Goal: Complete application form: Complete application form

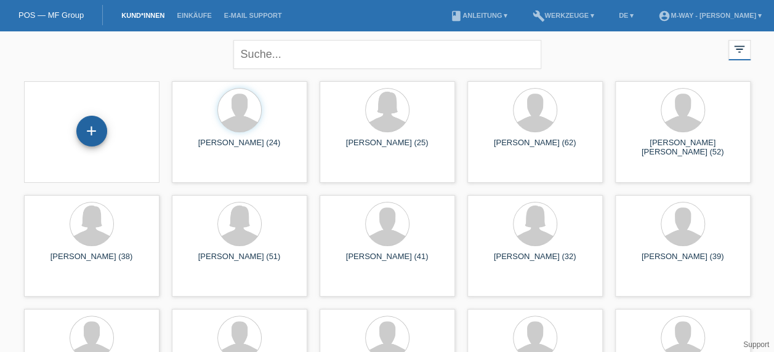
click at [96, 134] on div "+" at bounding box center [91, 131] width 31 height 31
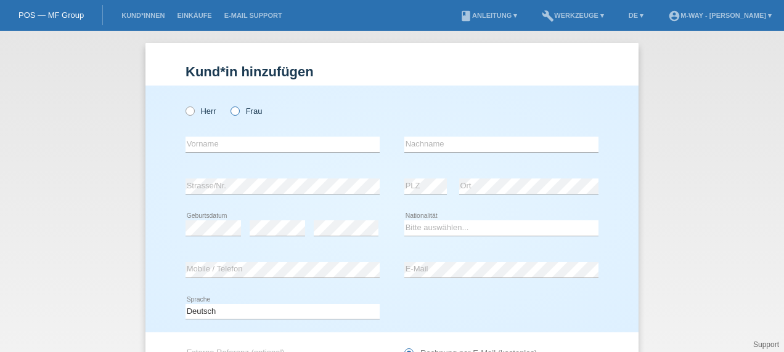
click at [229, 105] on icon at bounding box center [229, 105] width 0 height 0
click at [230, 111] on input "Frau" at bounding box center [234, 111] width 8 height 8
radio input "true"
click at [245, 142] on input "text" at bounding box center [282, 144] width 194 height 15
type input "[PERSON_NAME]"
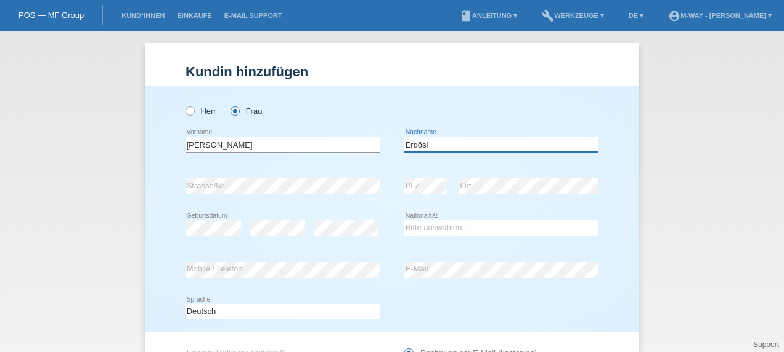
type input "Erdösi"
click at [477, 228] on select "Bitte auswählen... Schweiz Deutschland Liechtenstein Österreich ------------ Af…" at bounding box center [501, 228] width 194 height 15
select select "CH"
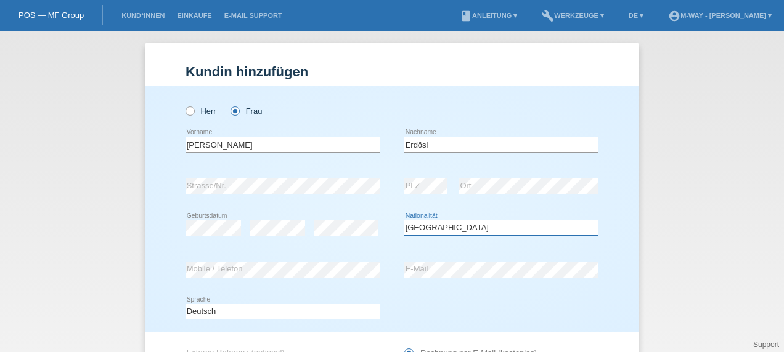
click at [404, 221] on select "Bitte auswählen... Schweiz Deutschland Liechtenstein Österreich ------------ Af…" at bounding box center [501, 228] width 194 height 15
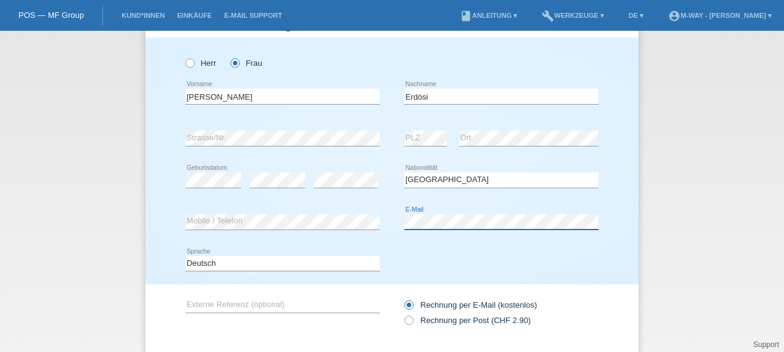
scroll to position [120, 0]
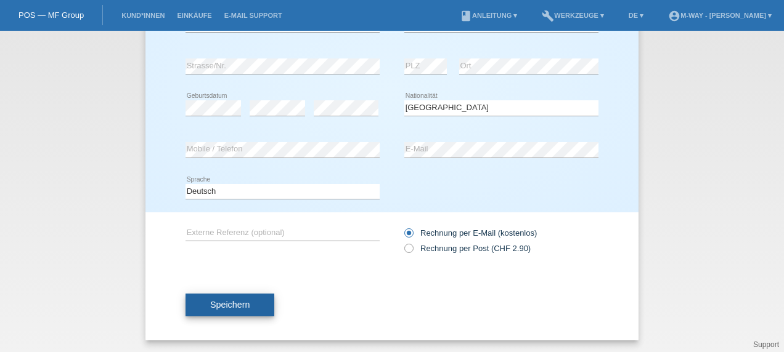
click at [212, 304] on span "Speichern" at bounding box center [229, 305] width 39 height 10
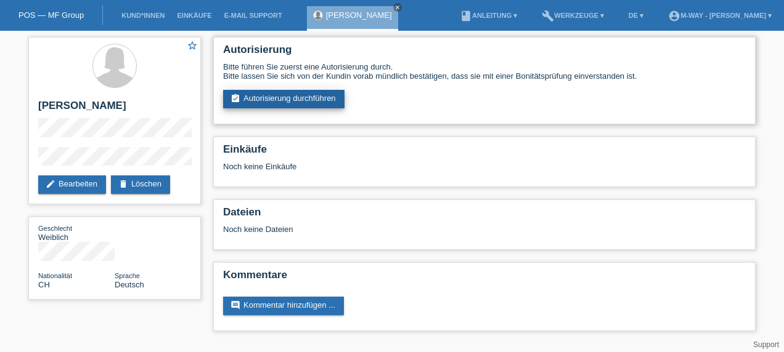
click at [296, 101] on link "assignment_turned_in Autorisierung durchführen" at bounding box center [283, 99] width 121 height 18
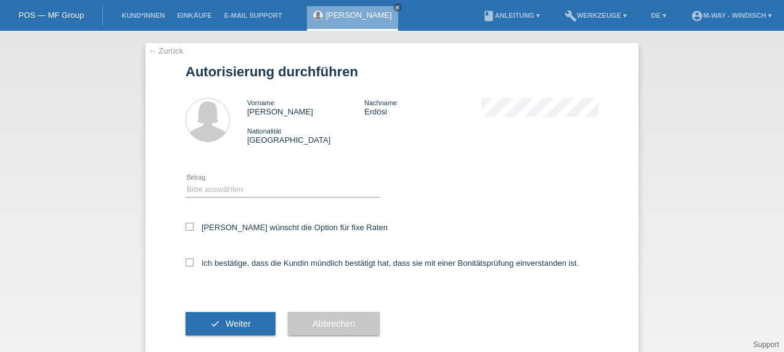
click at [237, 182] on div "Bitte auswählen CHF 1.00 - CHF 499.00 CHF 500.00 - CHF 1'999.00 CHF 2'000.00 - …" at bounding box center [282, 190] width 194 height 42
click at [237, 191] on select "Bitte auswählen CHF 1.00 - CHF 499.00 CHF 500.00 - CHF 1'999.00 CHF 2'000.00 - …" at bounding box center [282, 189] width 194 height 15
select select "3"
click at [185, 182] on select "Bitte auswählen CHF 1.00 - CHF 499.00 CHF 500.00 - CHF 1'999.00 CHF 2'000.00 - …" at bounding box center [282, 189] width 194 height 15
click at [188, 225] on icon at bounding box center [189, 227] width 8 height 8
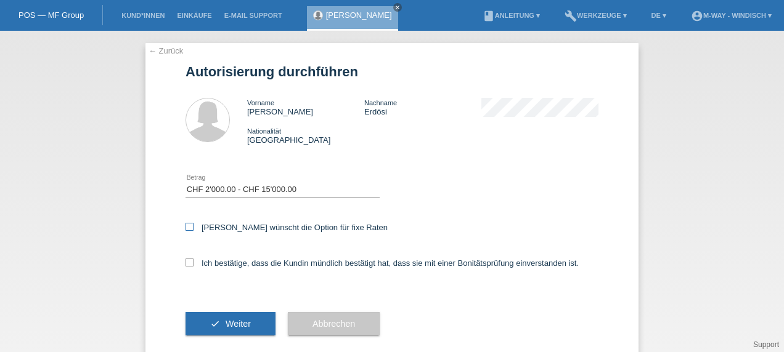
click at [188, 225] on input "Kundin wünscht die Option für fixe Raten" at bounding box center [189, 227] width 8 height 8
checkbox input "true"
click at [186, 263] on icon at bounding box center [189, 263] width 8 height 8
click at [186, 263] on input "Ich bestätige, dass die Kundin mündlich bestätigt hat, dass sie mit einer Bonit…" at bounding box center [189, 263] width 8 height 8
checkbox input "true"
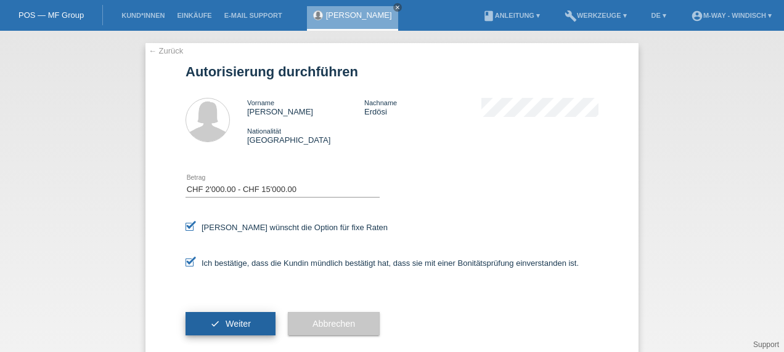
click at [229, 322] on span "Weiter" at bounding box center [237, 324] width 25 height 10
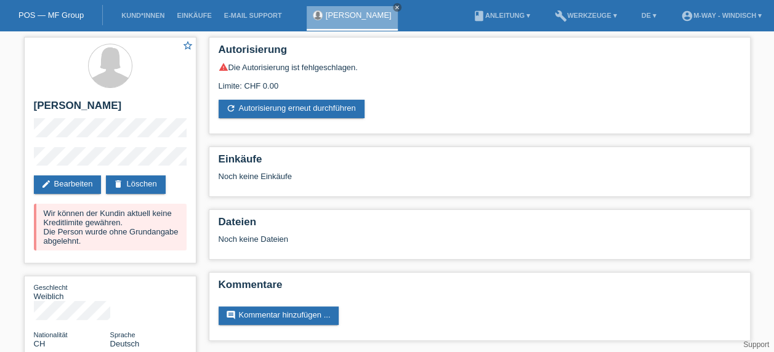
scroll to position [1, 0]
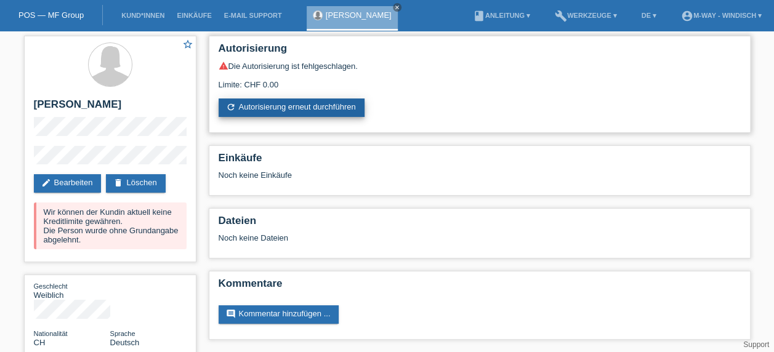
click at [346, 104] on link "refresh Autorisierung erneut durchführen" at bounding box center [292, 108] width 146 height 18
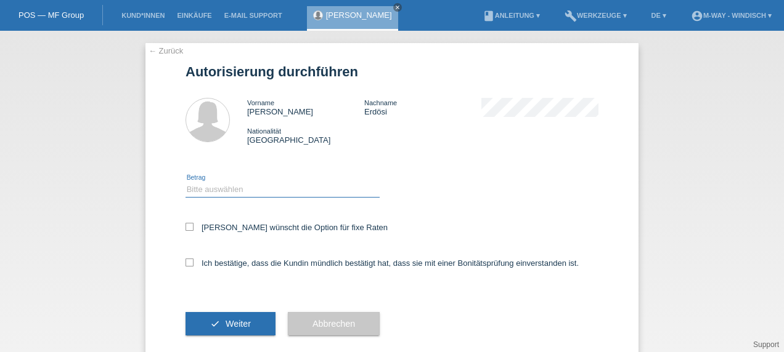
click at [320, 187] on select "Bitte auswählen CHF 1.00 - CHF 499.00 CHF 500.00 - CHF 1'999.00 CHF 2'000.00 - …" at bounding box center [282, 189] width 194 height 15
select select "3"
click at [185, 182] on select "Bitte auswählen CHF 1.00 - CHF 499.00 CHF 500.00 - CHF 1'999.00 CHF 2'000.00 - …" at bounding box center [282, 189] width 194 height 15
click at [188, 224] on icon at bounding box center [189, 227] width 8 height 8
click at [188, 224] on input "Kundin wünscht die Option für fixe Raten" at bounding box center [189, 227] width 8 height 8
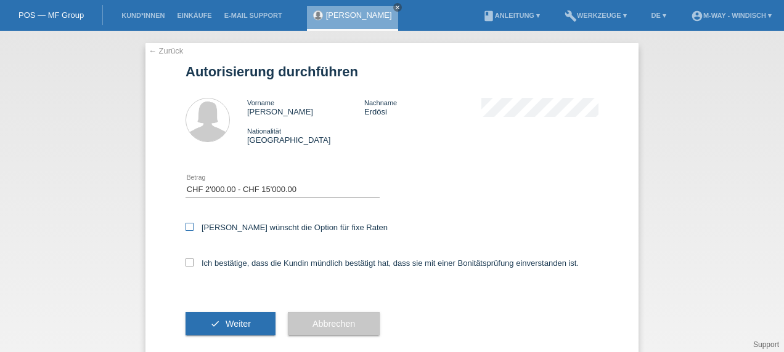
checkbox input "true"
click at [185, 264] on icon at bounding box center [189, 263] width 8 height 8
click at [185, 264] on input "Ich bestätige, dass die Kundin mündlich bestätigt hat, dass sie mit einer Bonit…" at bounding box center [189, 263] width 8 height 8
checkbox input "true"
click at [223, 319] on button "check Weiter" at bounding box center [230, 323] width 90 height 23
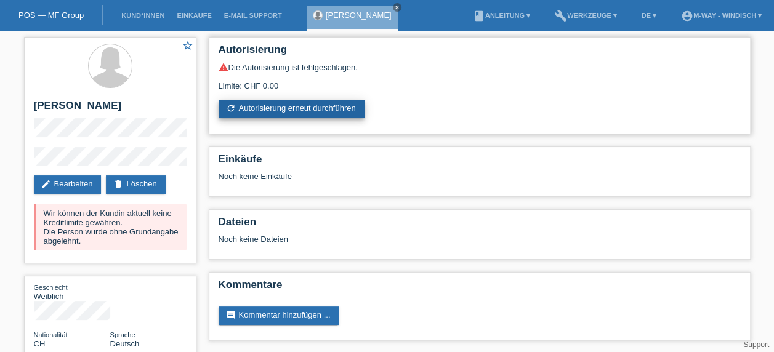
click at [315, 101] on link "refresh Autorisierung erneut durchführen" at bounding box center [292, 109] width 146 height 18
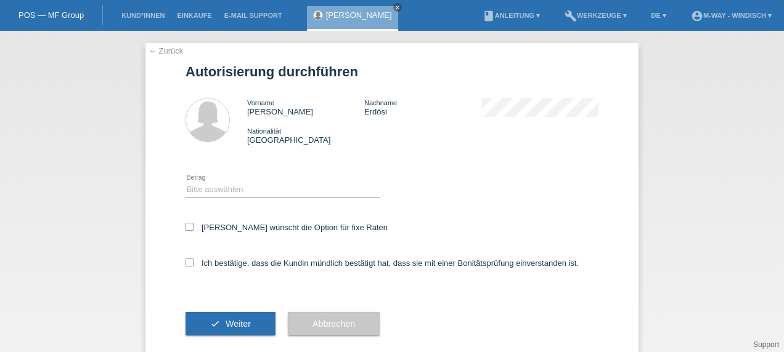
click at [281, 179] on div "Bitte auswählen CHF 1.00 - CHF 499.00 CHF 500.00 - CHF 1'999.00 CHF 2'000.00 - …" at bounding box center [282, 190] width 194 height 42
click at [250, 195] on select "Bitte auswählen CHF 1.00 - CHF 499.00 CHF 500.00 - CHF 1'999.00 CHF 2'000.00 - …" at bounding box center [282, 189] width 194 height 15
select select "3"
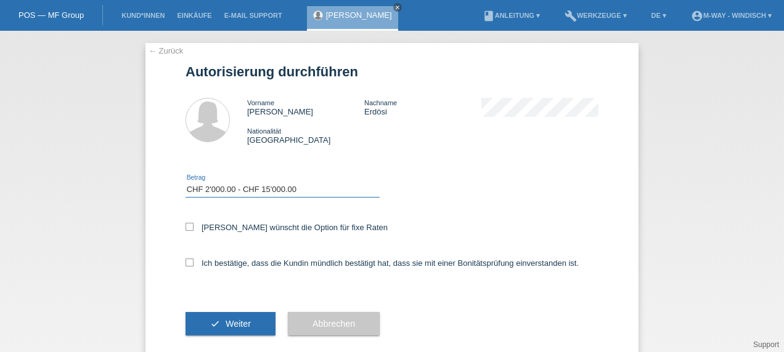
click at [185, 182] on select "Bitte auswählen CHF 1.00 - CHF 499.00 CHF 500.00 - CHF 1'999.00 CHF 2'000.00 - …" at bounding box center [282, 189] width 194 height 15
click at [185, 223] on div "Kundin wünscht die Option für fixe Raten" at bounding box center [391, 229] width 413 height 36
click at [187, 229] on icon at bounding box center [189, 227] width 8 height 8
click at [187, 229] on input "Kundin wünscht die Option für fixe Raten" at bounding box center [189, 227] width 8 height 8
checkbox input "true"
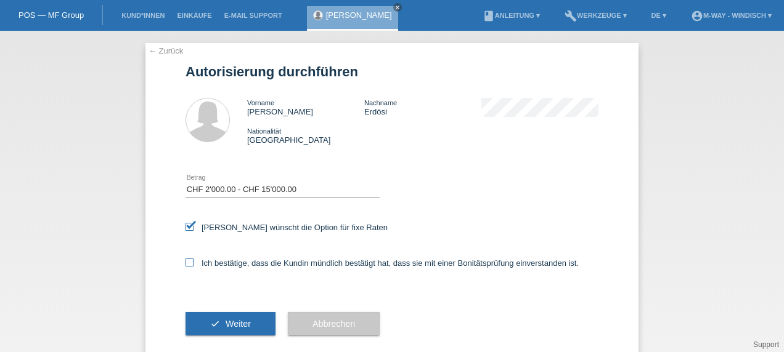
click at [185, 267] on icon at bounding box center [189, 263] width 8 height 8
click at [185, 267] on input "Ich bestätige, dass die Kundin mündlich bestätigt hat, dass sie mit einer Bonit…" at bounding box center [189, 263] width 8 height 8
checkbox input "true"
click at [225, 326] on span "Weiter" at bounding box center [237, 324] width 25 height 10
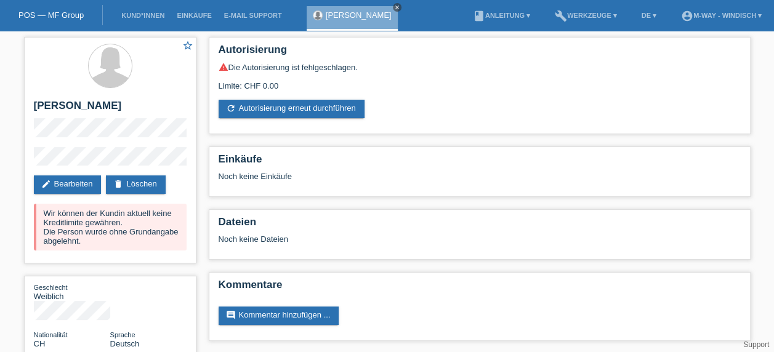
click at [394, 9] on icon "close" at bounding box center [397, 7] width 6 height 6
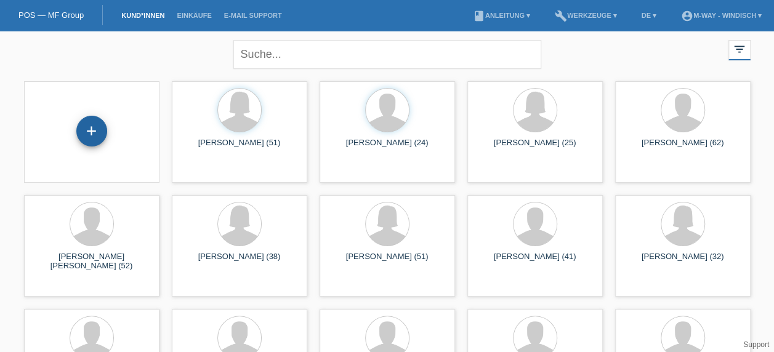
click at [94, 131] on div "+" at bounding box center [91, 131] width 31 height 31
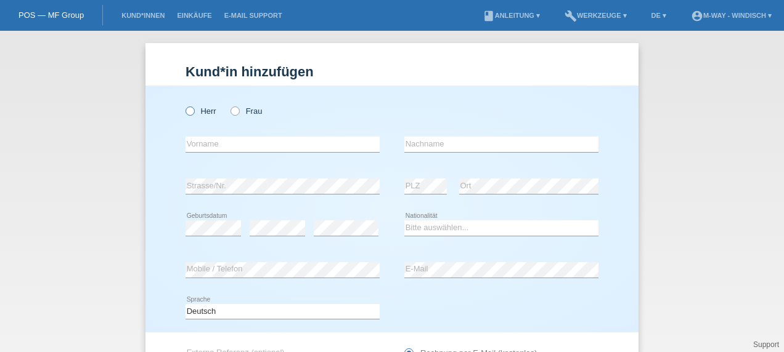
click at [184, 105] on icon at bounding box center [184, 105] width 0 height 0
click at [188, 111] on input "Herr" at bounding box center [189, 111] width 8 height 8
radio input "true"
click at [224, 146] on input "text" at bounding box center [282, 144] width 194 height 15
type input "[PERSON_NAME]"
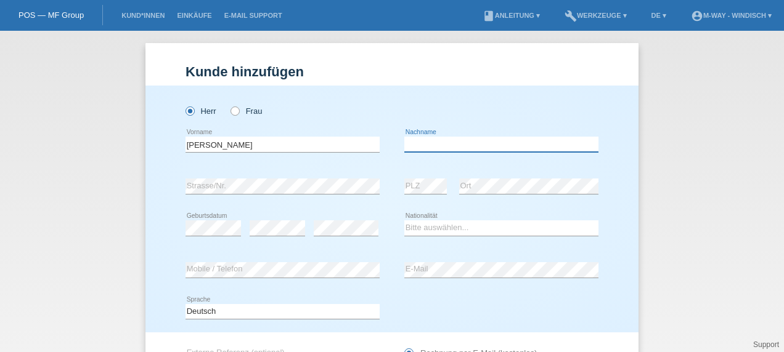
click at [426, 142] on input "text" at bounding box center [501, 144] width 194 height 15
type input "Erdösi"
click at [437, 228] on select "Bitte auswählen... Schweiz Deutschland Liechtenstein Österreich ------------ Af…" at bounding box center [501, 228] width 194 height 15
select select "CH"
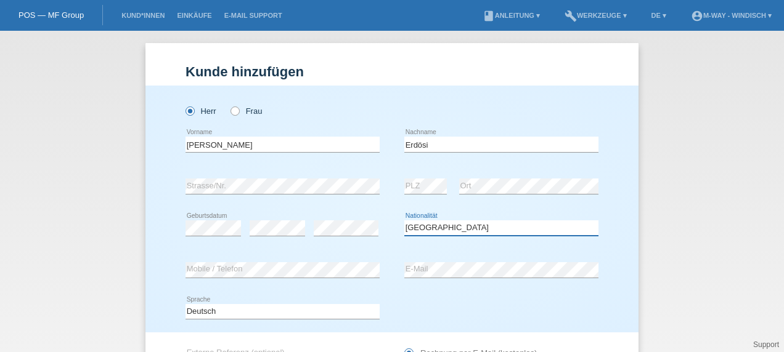
click at [404, 221] on select "Bitte auswählen... Schweiz Deutschland Liechtenstein Österreich ------------ Af…" at bounding box center [501, 228] width 194 height 15
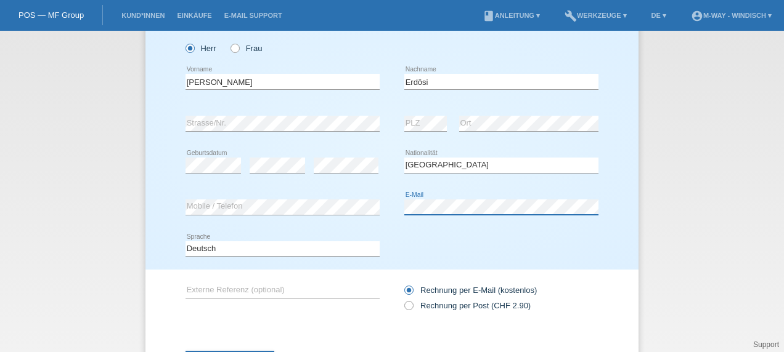
scroll to position [120, 0]
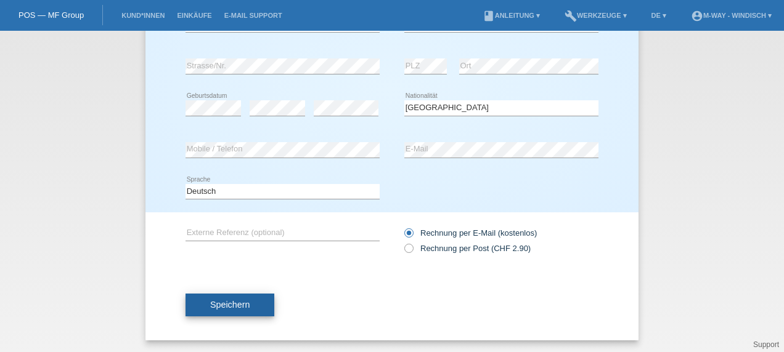
click at [227, 299] on button "Speichern" at bounding box center [229, 305] width 89 height 23
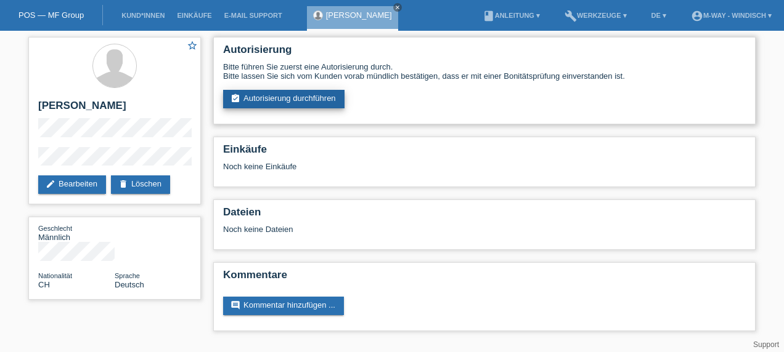
click at [290, 95] on link "assignment_turned_in Autorisierung durchführen" at bounding box center [283, 99] width 121 height 18
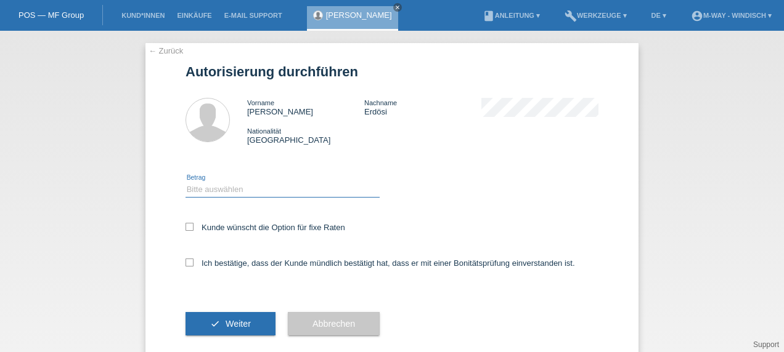
click at [285, 184] on select "Bitte auswählen CHF 1.00 - CHF 499.00 CHF 500.00 - CHF 1'999.00 CHF 2'000.00 - …" at bounding box center [282, 189] width 194 height 15
select select "3"
click at [185, 182] on select "Bitte auswählen CHF 1.00 - CHF 499.00 CHF 500.00 - CHF 1'999.00 CHF 2'000.00 - …" at bounding box center [282, 189] width 194 height 15
click at [185, 230] on icon at bounding box center [189, 227] width 8 height 8
click at [185, 230] on input "Kunde wünscht die Option für fixe Raten" at bounding box center [189, 227] width 8 height 8
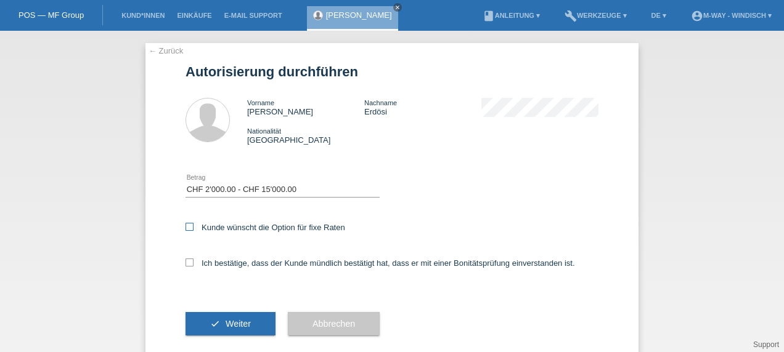
checkbox input "true"
click at [186, 266] on icon at bounding box center [189, 263] width 8 height 8
click at [186, 266] on input "Ich bestätige, dass der Kunde mündlich bestätigt hat, dass er mit einer Bonität…" at bounding box center [189, 263] width 8 height 8
checkbox input "true"
click at [215, 326] on button "check Weiter" at bounding box center [230, 323] width 90 height 23
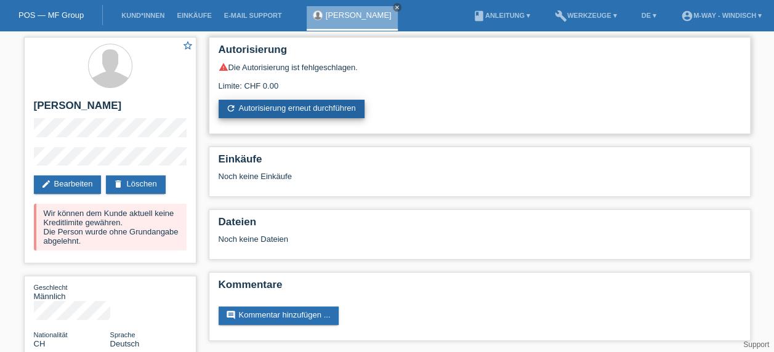
click at [312, 111] on link "refresh Autorisierung erneut durchführen" at bounding box center [292, 109] width 146 height 18
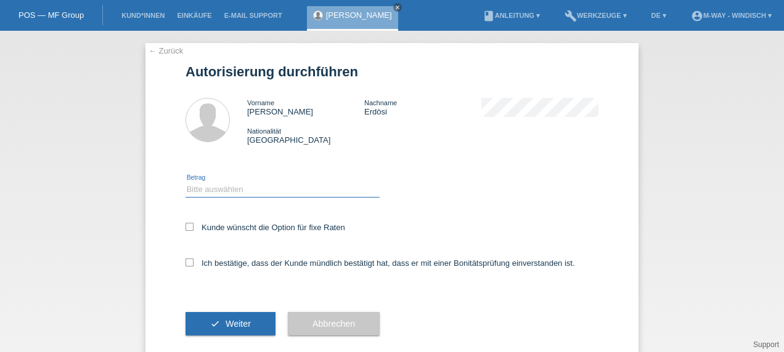
click at [277, 197] on select "Bitte auswählen CHF 1.00 - CHF 499.00 CHF 500.00 - CHF 1'999.00 CHF 2'000.00 - …" at bounding box center [282, 189] width 194 height 15
select select "3"
click at [185, 182] on select "Bitte auswählen CHF 1.00 - CHF 499.00 CHF 500.00 - CHF 1'999.00 CHF 2'000.00 - …" at bounding box center [282, 189] width 194 height 15
click at [188, 224] on icon at bounding box center [189, 227] width 8 height 8
click at [188, 224] on input "Kunde wünscht die Option für fixe Raten" at bounding box center [189, 227] width 8 height 8
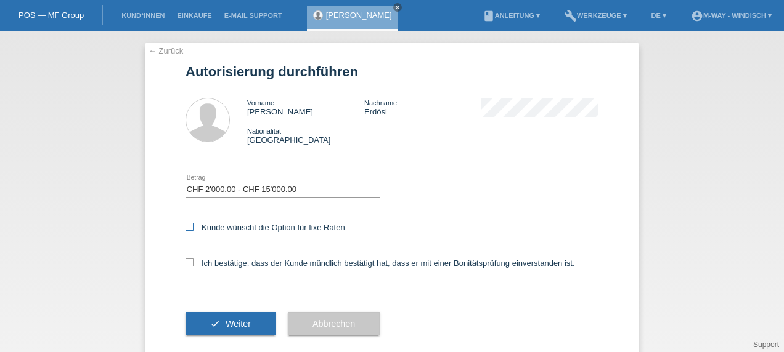
checkbox input "true"
click at [187, 264] on icon at bounding box center [189, 263] width 8 height 8
click at [187, 264] on input "Ich bestätige, dass der Kunde mündlich bestätigt hat, dass er mit einer Bonität…" at bounding box center [189, 263] width 8 height 8
checkbox input "true"
click at [218, 323] on button "check Weiter" at bounding box center [230, 323] width 90 height 23
